Goal: Task Accomplishment & Management: Manage account settings

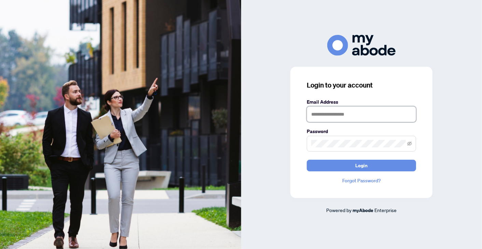
click at [353, 114] on input "text" at bounding box center [361, 114] width 109 height 16
type input "**********"
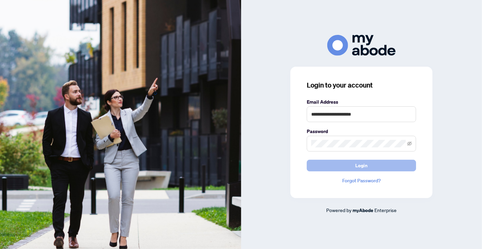
click at [361, 162] on span "Login" at bounding box center [362, 165] width 12 height 11
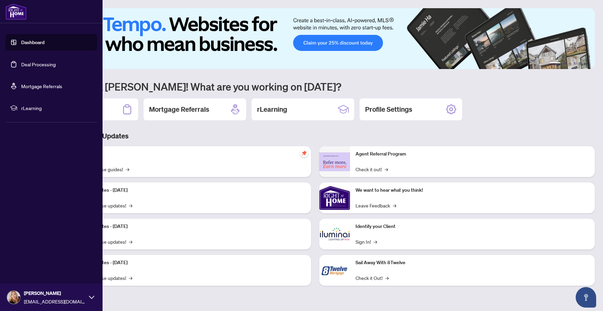
click at [26, 61] on link "Deal Processing" at bounding box center [38, 64] width 35 height 6
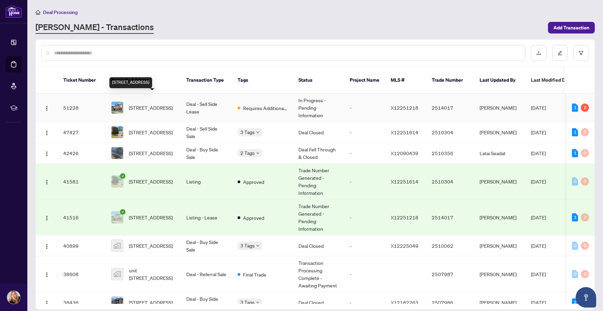
click at [147, 104] on span "[STREET_ADDRESS]" at bounding box center [151, 108] width 44 height 8
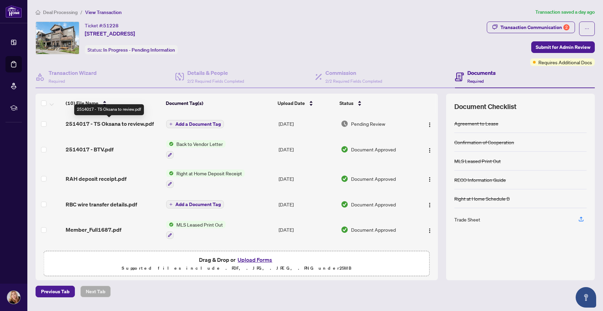
click at [107, 123] on span "2514017 - TS Oksana to review.pdf" at bounding box center [110, 124] width 88 height 8
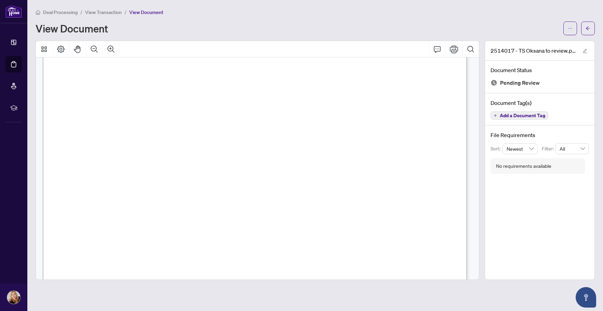
scroll to position [205, 0]
click at [569, 28] on icon "ellipsis" at bounding box center [570, 28] width 5 height 5
click at [532, 44] on span "Download" at bounding box center [546, 43] width 52 height 8
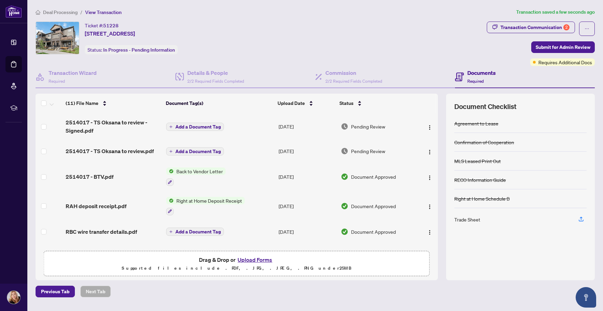
click at [171, 128] on icon "plus" at bounding box center [171, 126] width 0 height 3
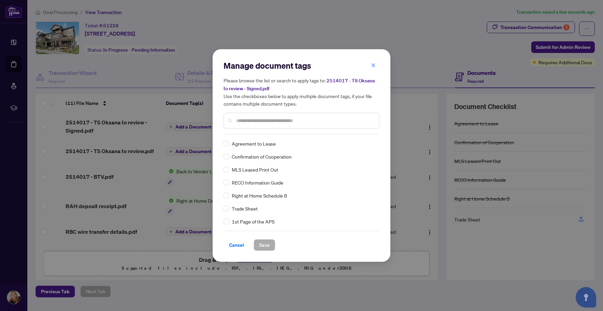
click at [266, 130] on div "Manage document tags Please browse the list or search to apply tags to: 2514017…" at bounding box center [302, 97] width 156 height 74
click at [268, 126] on div at bounding box center [302, 121] width 156 height 16
click at [270, 120] on input "text" at bounding box center [304, 121] width 137 height 8
type input "*****"
click at [263, 247] on span "Save" at bounding box center [264, 245] width 11 height 11
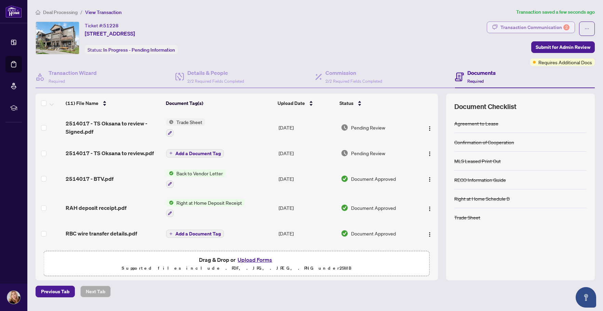
click at [552, 31] on div "Transaction Communication 2" at bounding box center [534, 27] width 69 height 11
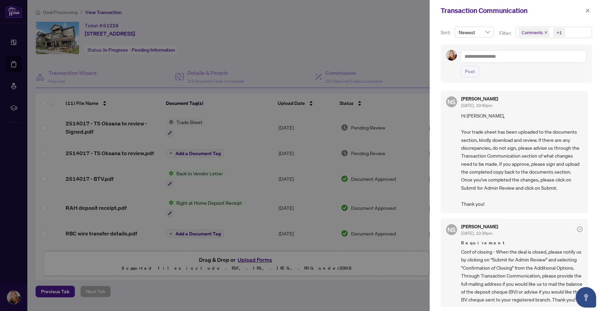
click at [369, 25] on div at bounding box center [301, 155] width 603 height 311
click at [585, 10] on button "button" at bounding box center [587, 10] width 9 height 8
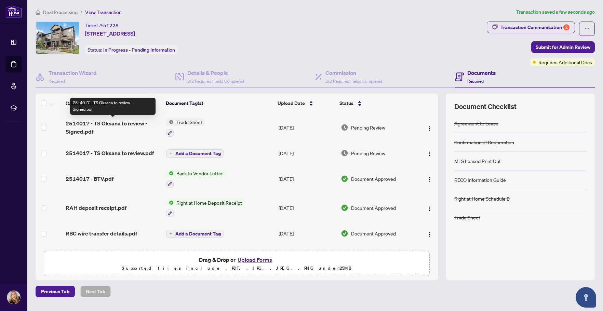
click at [113, 122] on span "2514017 - TS Oksana to review - Signed.pdf" at bounding box center [113, 127] width 95 height 16
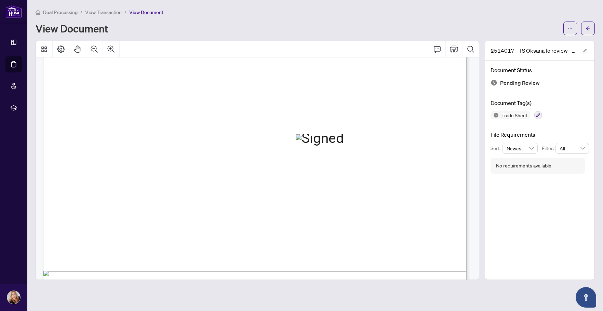
scroll to position [340, 0]
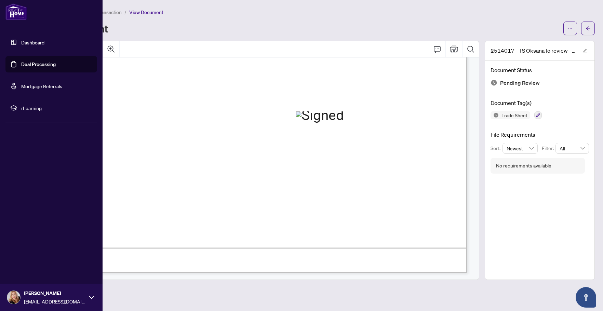
click at [25, 41] on link "Dashboard" at bounding box center [32, 42] width 23 height 6
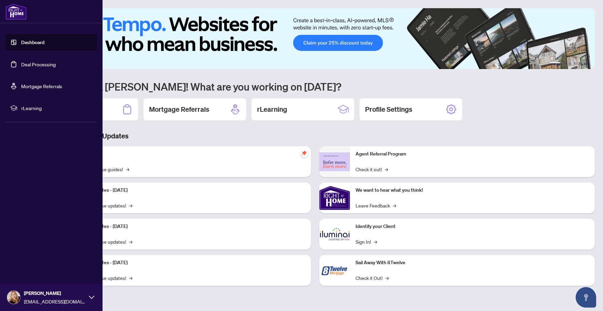
click at [37, 42] on link "Dashboard" at bounding box center [32, 42] width 23 height 6
click at [38, 67] on link "Deal Processing" at bounding box center [38, 64] width 35 height 6
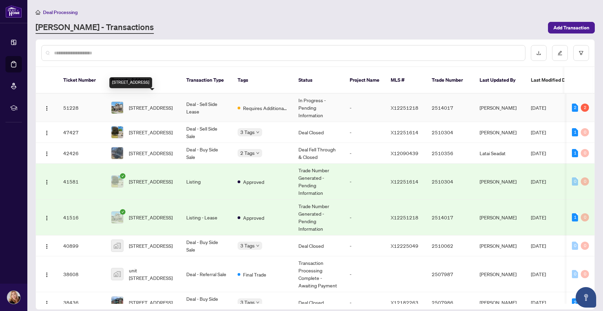
click at [149, 104] on span "[STREET_ADDRESS]" at bounding box center [151, 108] width 44 height 8
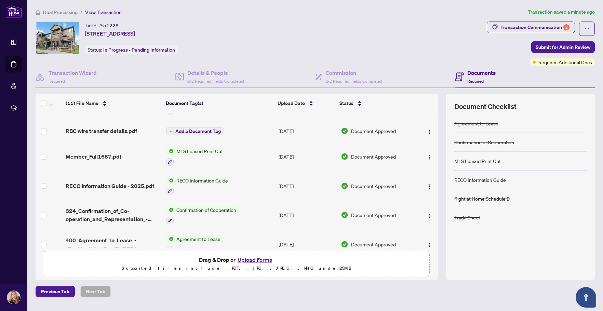
scroll to position [174, 0]
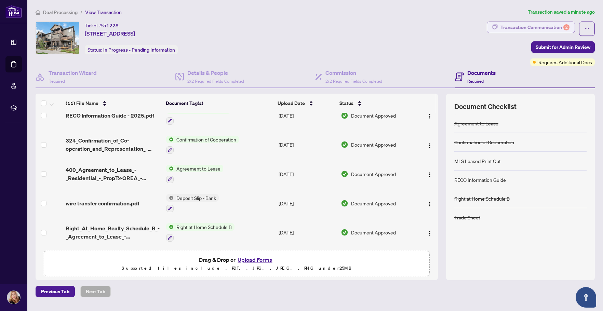
click at [528, 27] on div "Transaction Communication 2" at bounding box center [534, 27] width 69 height 11
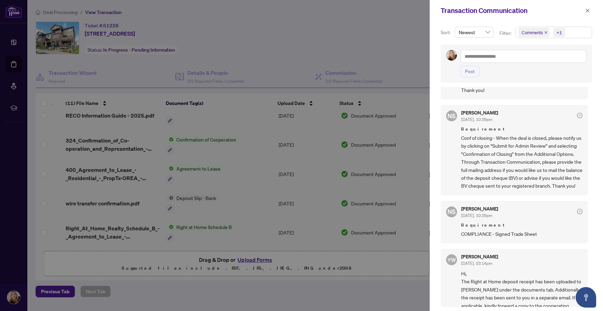
scroll to position [137, 0]
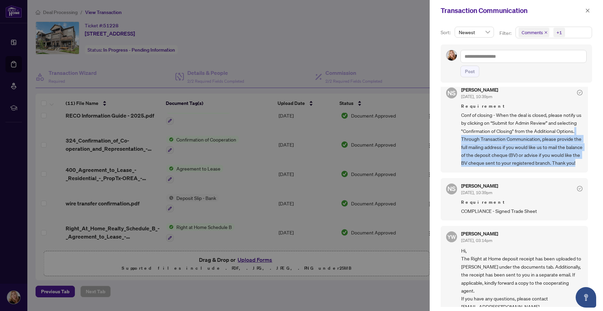
drag, startPoint x: 479, startPoint y: 138, endPoint x: 509, endPoint y: 172, distance: 45.5
click at [509, 167] on span "Conf of closing - When the deal is closed, please notify us by clicking on “Sub…" at bounding box center [521, 139] width 121 height 56
copy span "Through Transaction Communication, please provide the full mailing address if y…"
click at [436, 148] on div "Sort: Newest Filter: Comments +1 Post NS Neena Sharma Sep/03/2025, 10:40pm Hi O…" at bounding box center [516, 166] width 173 height 290
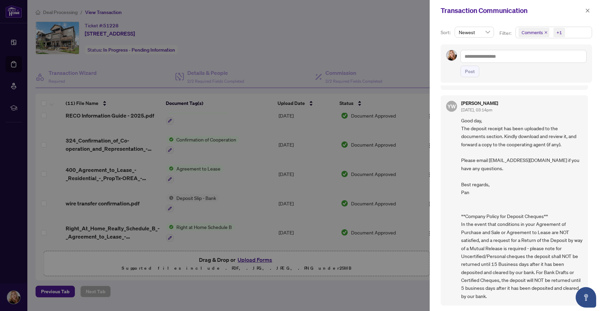
scroll to position [505, 0]
click at [331, 30] on div at bounding box center [301, 155] width 603 height 311
click at [588, 10] on icon "close" at bounding box center [588, 11] width 4 height 4
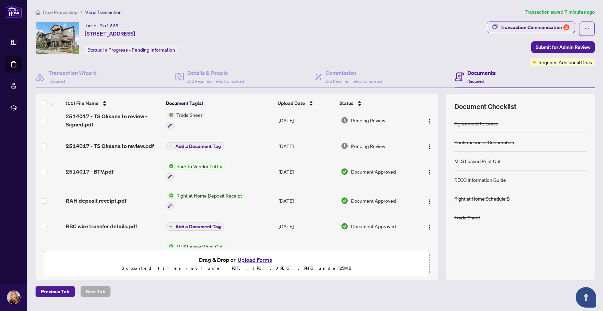
scroll to position [0, 0]
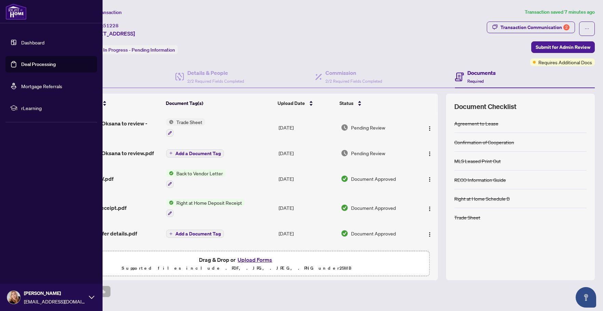
click at [38, 43] on link "Dashboard" at bounding box center [32, 42] width 23 height 6
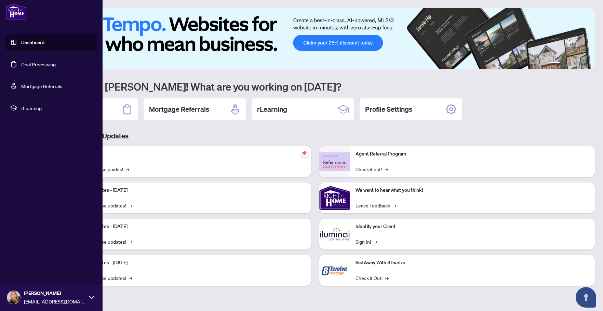
click at [36, 62] on link "Deal Processing" at bounding box center [38, 64] width 35 height 6
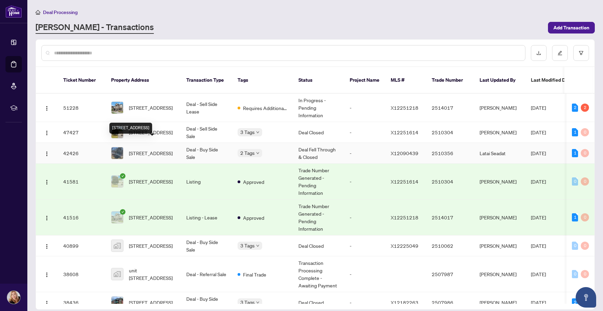
click at [147, 149] on span "[STREET_ADDRESS]" at bounding box center [151, 153] width 44 height 8
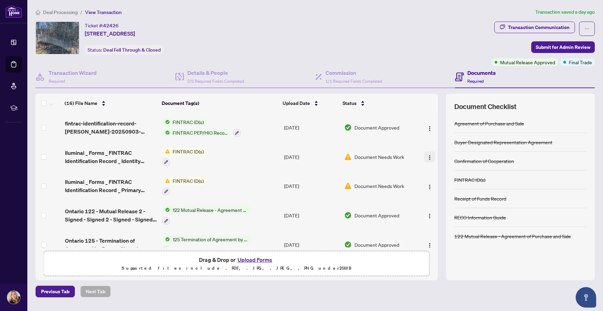
click at [427, 154] on span "button" at bounding box center [429, 157] width 5 height 8
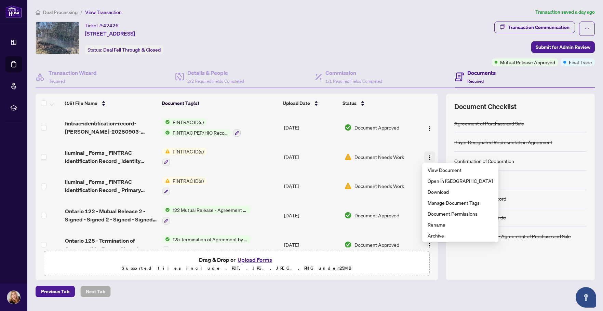
click at [427, 158] on img "button" at bounding box center [429, 157] width 5 height 5
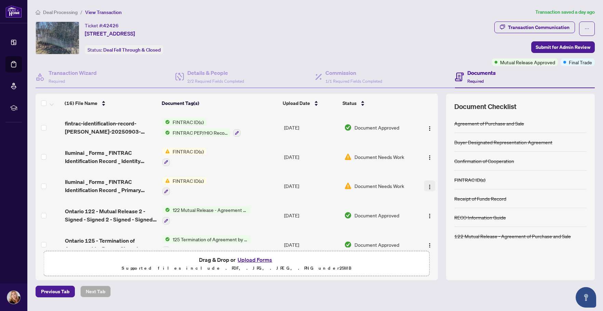
click at [428, 188] on img "button" at bounding box center [429, 186] width 5 height 5
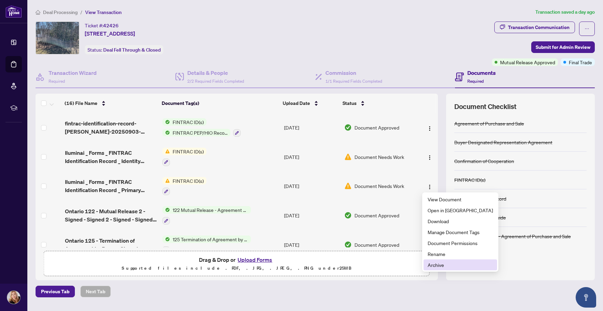
click at [453, 268] on span "Archive" at bounding box center [460, 265] width 65 height 8
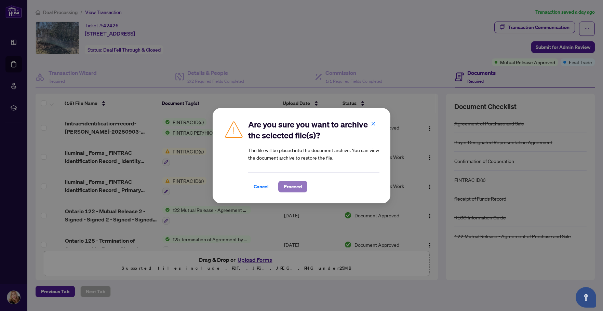
click at [293, 186] on span "Proceed" at bounding box center [293, 186] width 18 height 11
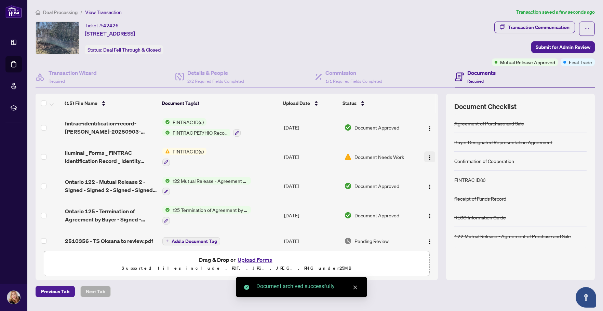
click at [427, 158] on img "button" at bounding box center [429, 157] width 5 height 5
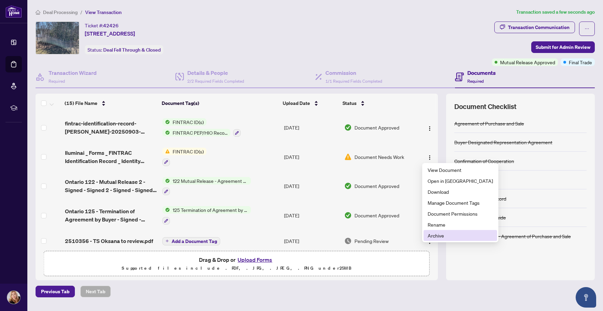
click at [442, 237] on span "Archive" at bounding box center [460, 236] width 65 height 8
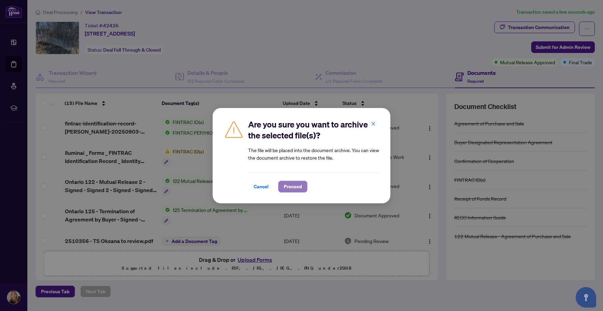
click at [292, 185] on span "Proceed" at bounding box center [293, 186] width 18 height 11
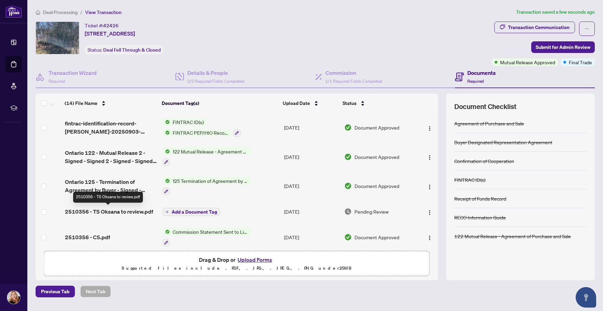
click at [114, 213] on span "2510356 - TS Oksana to review.pdf" at bounding box center [109, 212] width 88 height 8
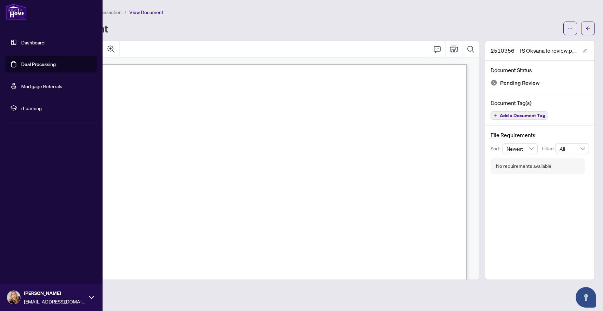
click at [27, 64] on link "Deal Processing" at bounding box center [38, 64] width 35 height 6
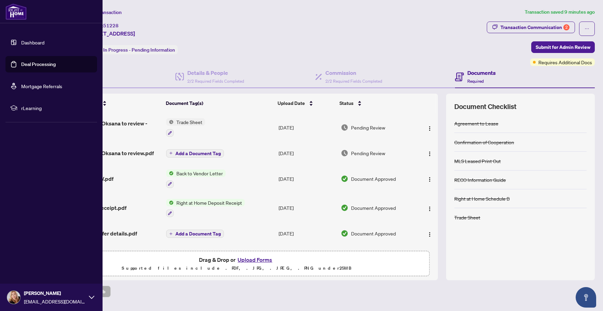
click at [25, 65] on link "Deal Processing" at bounding box center [38, 64] width 35 height 6
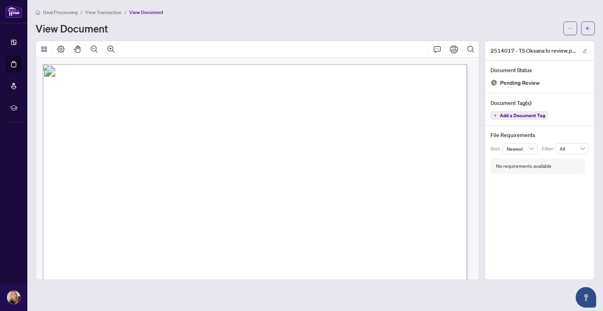
scroll to position [205, 0]
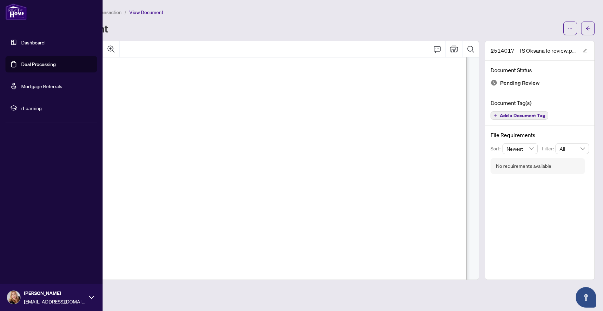
click at [24, 43] on link "Dashboard" at bounding box center [32, 42] width 23 height 6
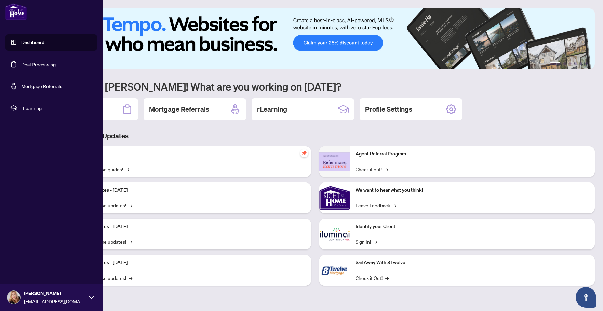
click at [35, 66] on link "Deal Processing" at bounding box center [38, 64] width 35 height 6
